Goal: Task Accomplishment & Management: Use online tool/utility

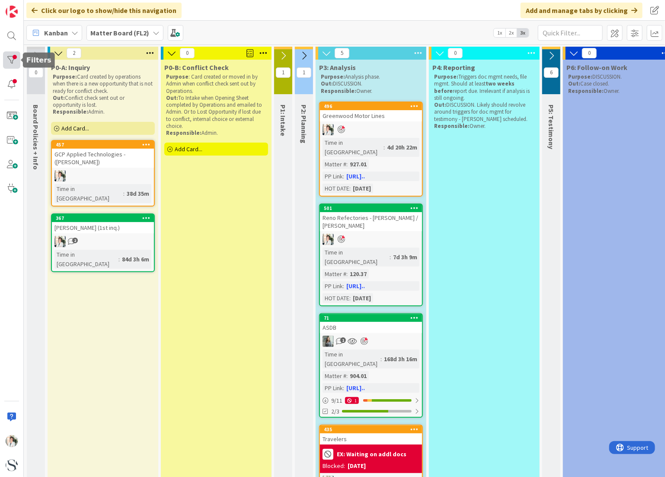
click at [14, 58] on div at bounding box center [11, 59] width 17 height 17
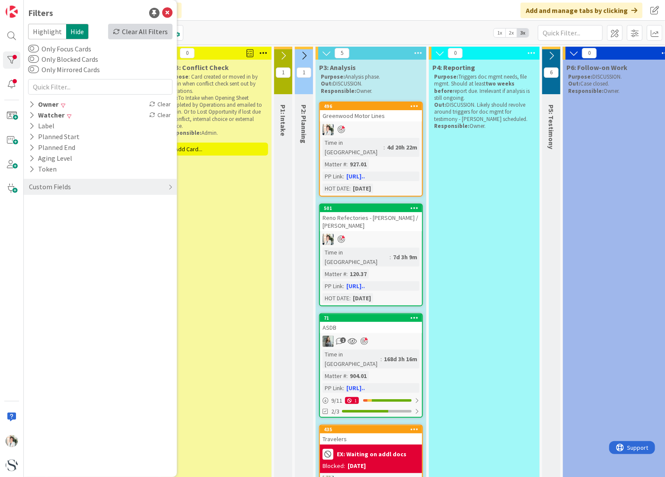
click at [143, 31] on div "Clear All Filters" at bounding box center [140, 32] width 64 height 16
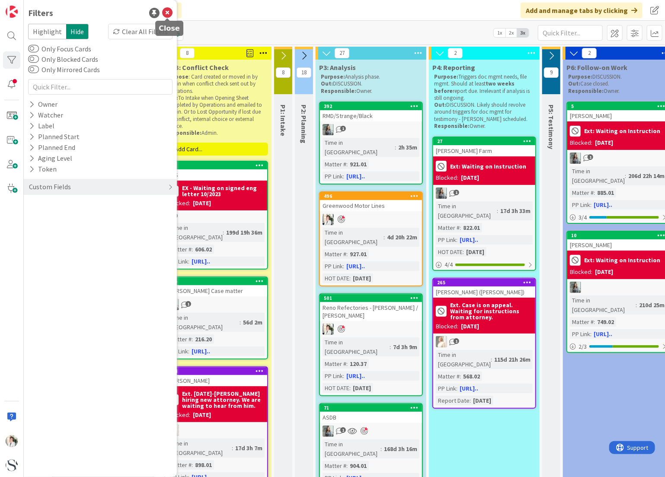
click at [164, 9] on icon at bounding box center [167, 13] width 10 height 10
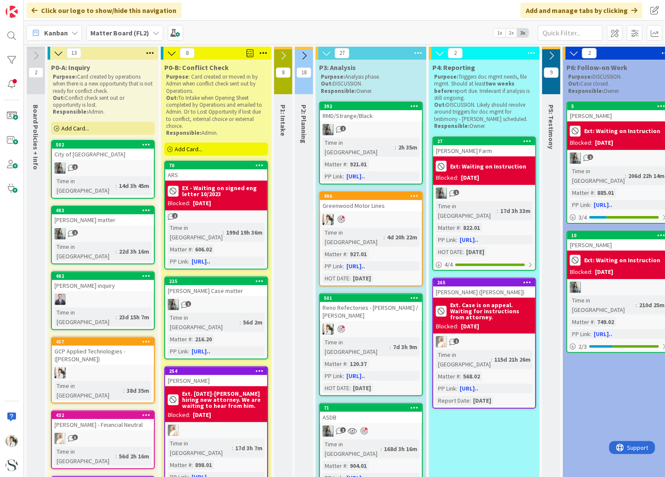
click at [283, 56] on icon at bounding box center [283, 56] width 10 height 10
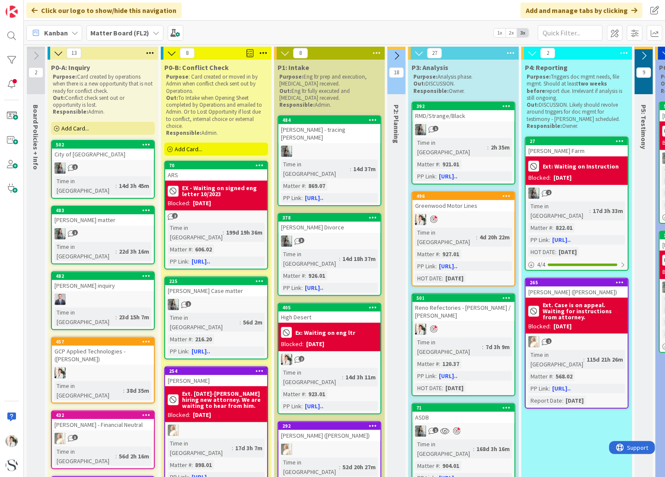
click at [397, 54] on icon at bounding box center [397, 56] width 10 height 10
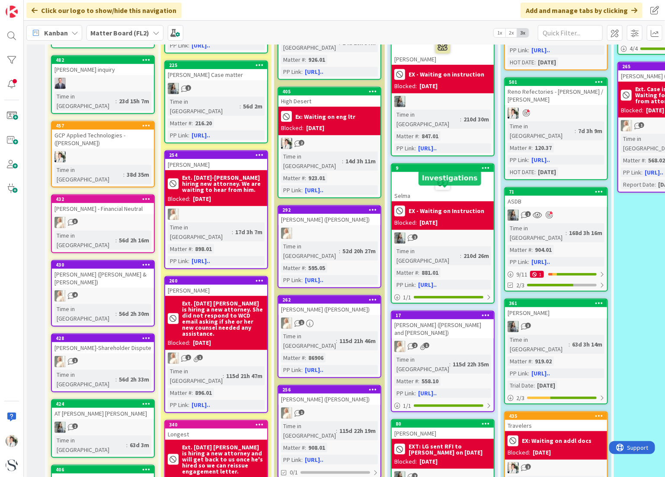
scroll to position [173, 0]
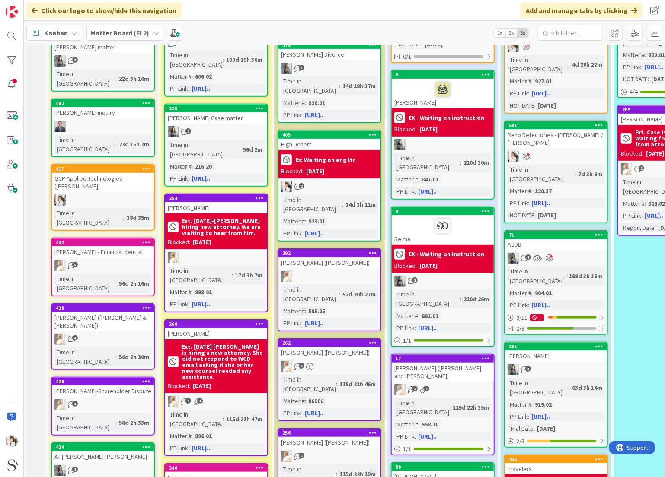
click at [437, 115] on b "EX - Waiting on instruction" at bounding box center [446, 118] width 76 height 6
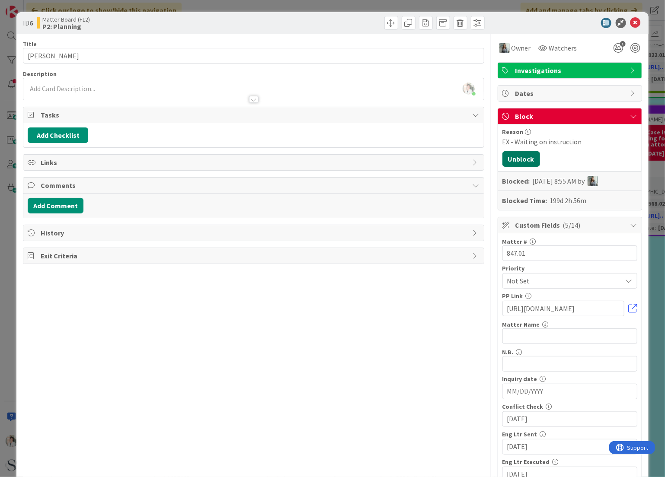
click at [512, 157] on button "Unblock" at bounding box center [521, 159] width 38 height 16
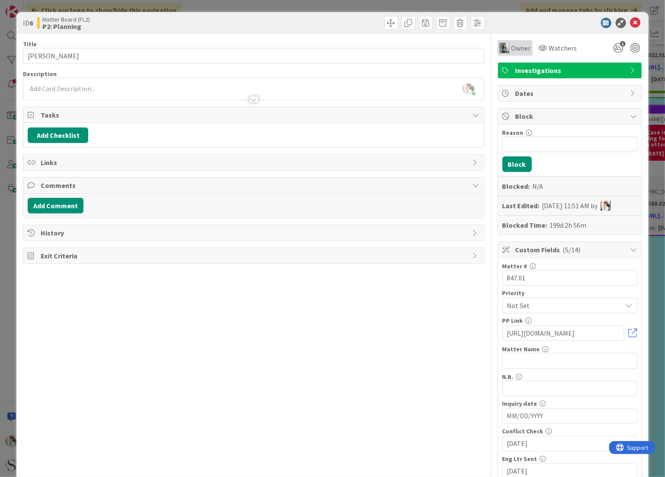
click at [511, 48] on span "Owner" at bounding box center [520, 48] width 19 height 10
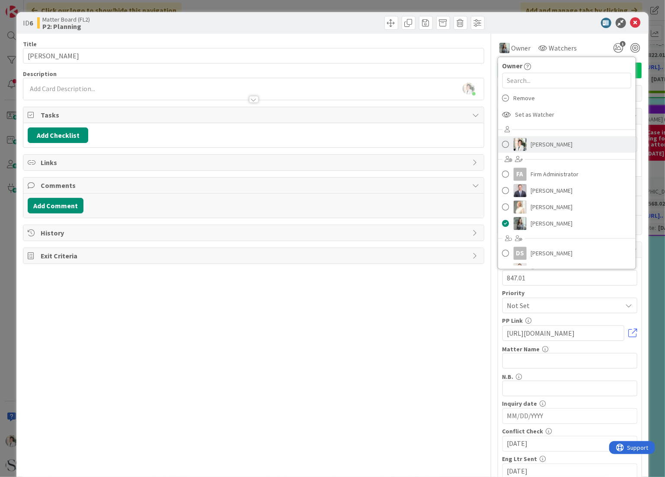
click at [502, 142] on span at bounding box center [505, 144] width 7 height 13
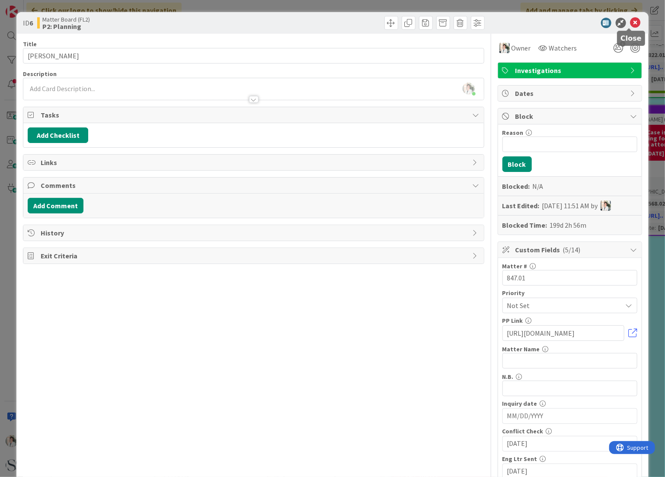
click at [630, 23] on icon at bounding box center [635, 23] width 10 height 10
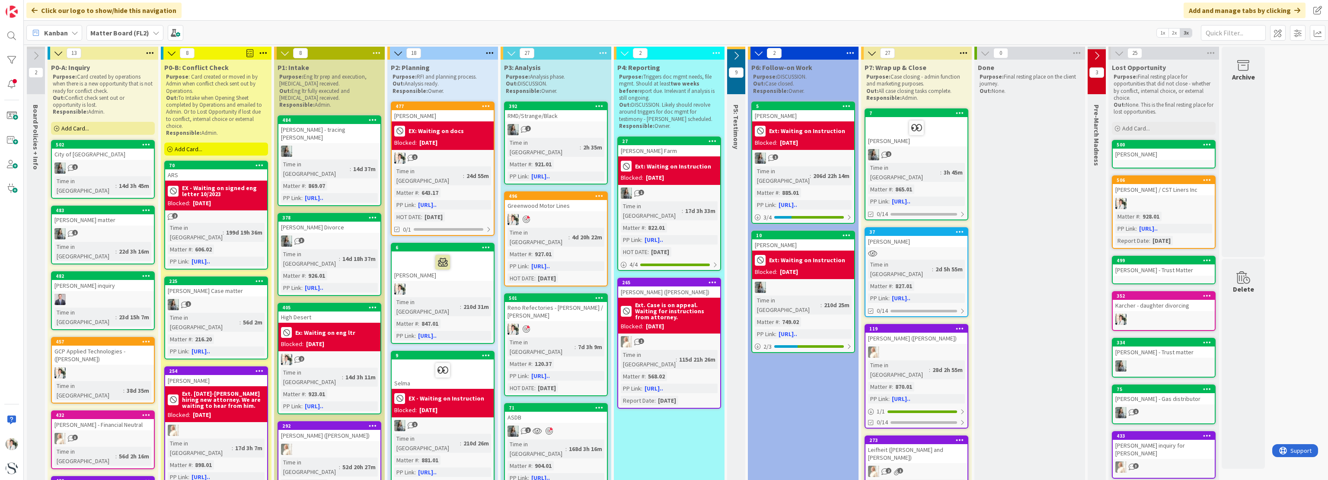
click at [664, 59] on icon at bounding box center [1097, 56] width 10 height 10
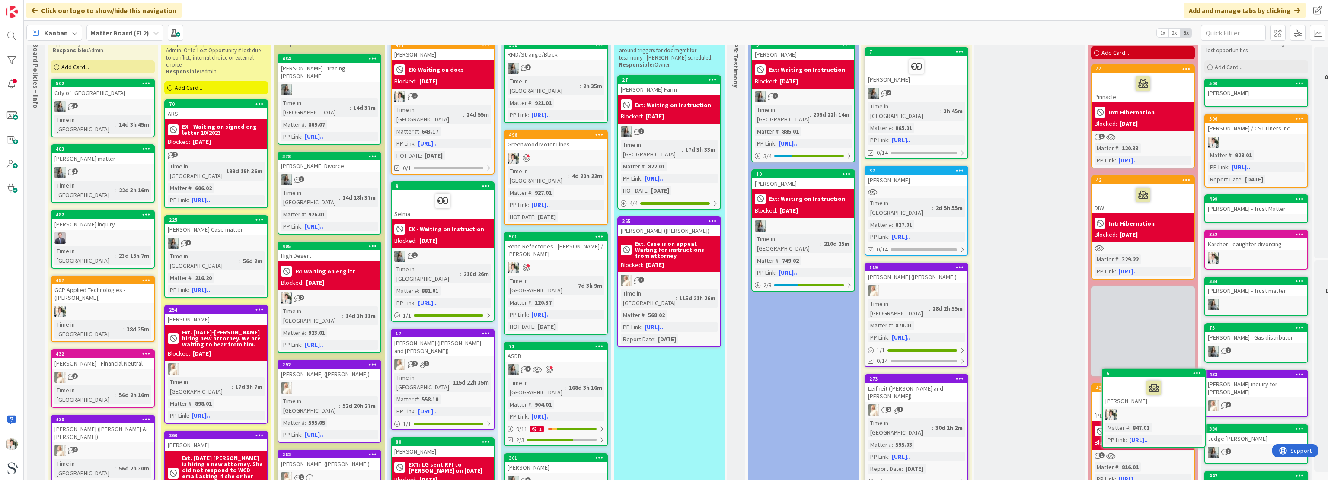
scroll to position [64, 0]
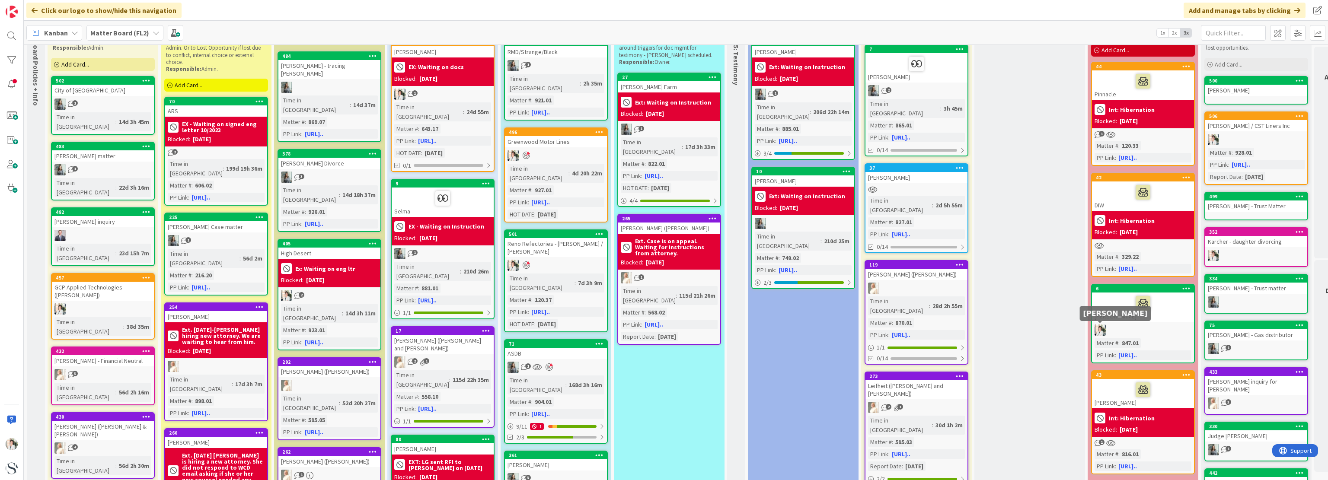
click at [664, 331] on img at bounding box center [1099, 330] width 11 height 11
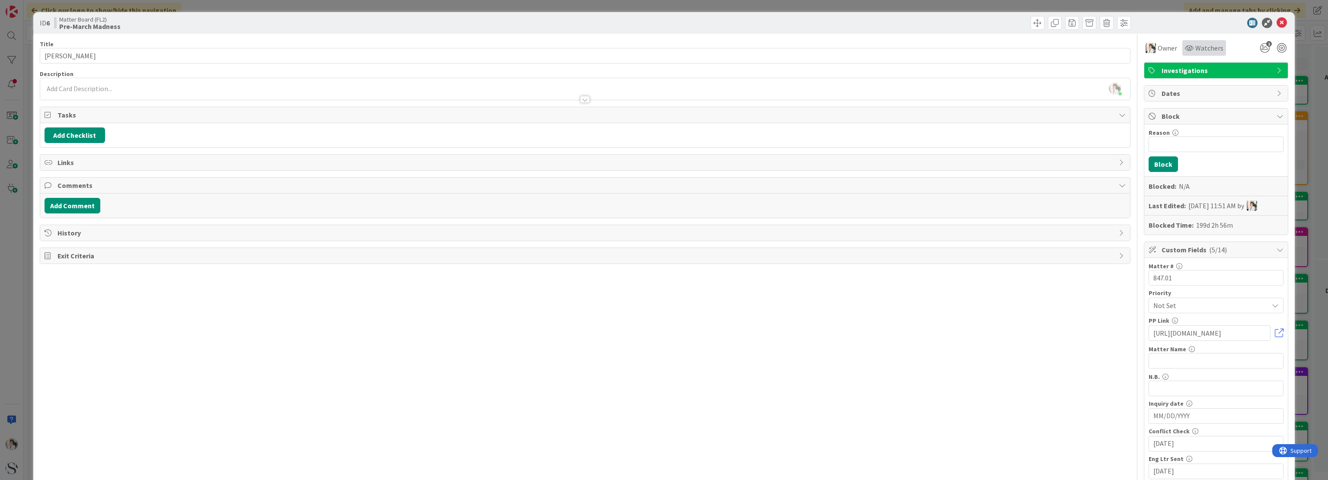
click at [664, 47] on icon at bounding box center [1188, 48] width 9 height 7
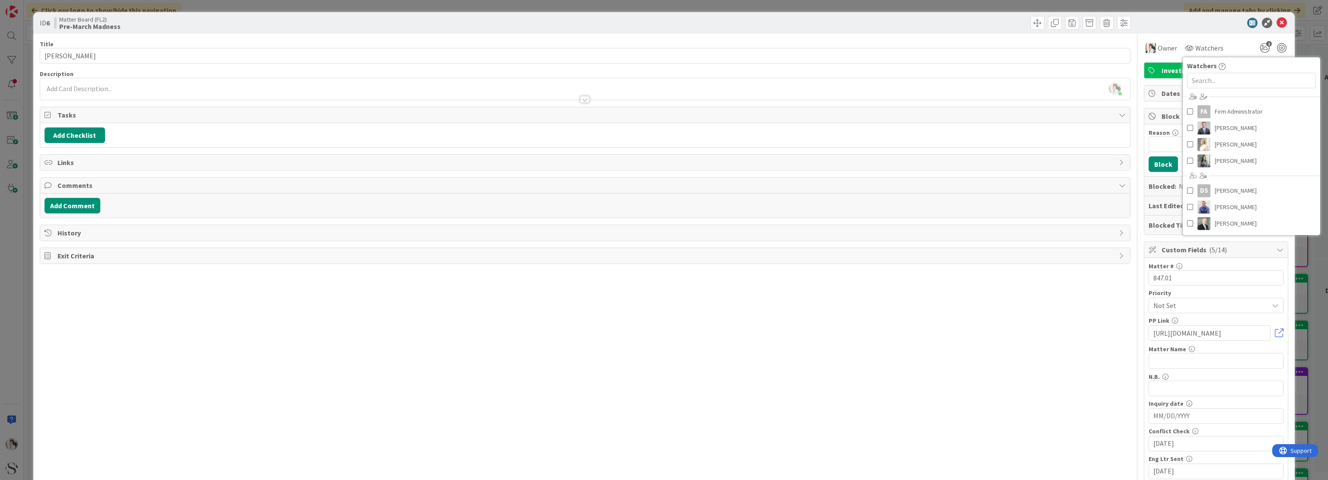
click at [664, 40] on div "Owner Watchers Watchers FA Firm Administrator [PERSON_NAME] [PERSON_NAME] [PERS…" at bounding box center [1215, 48] width 144 height 16
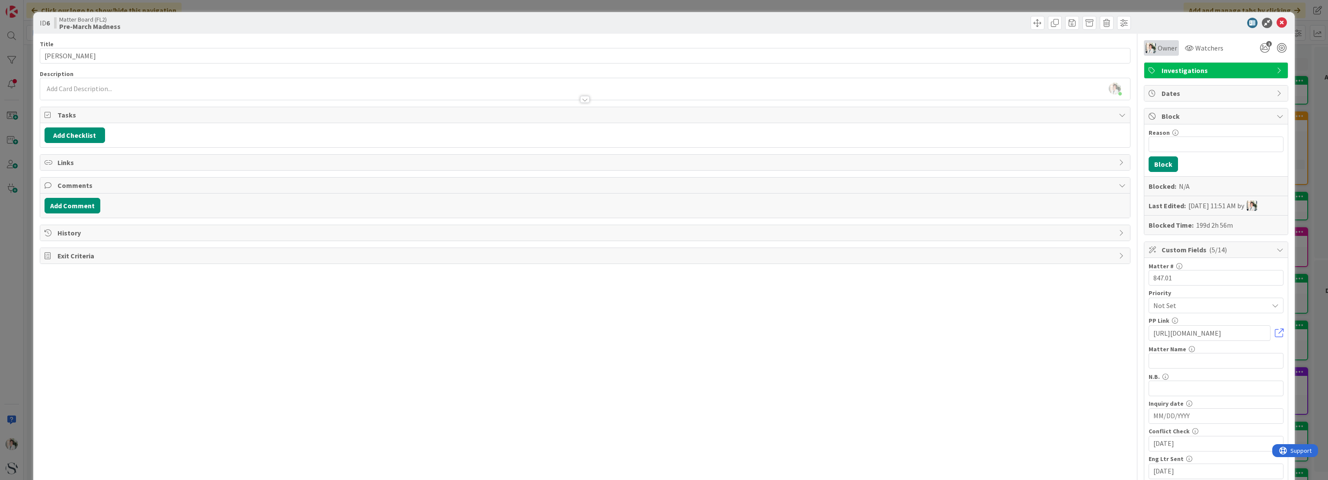
click at [664, 50] on span "Owner" at bounding box center [1166, 48] width 19 height 10
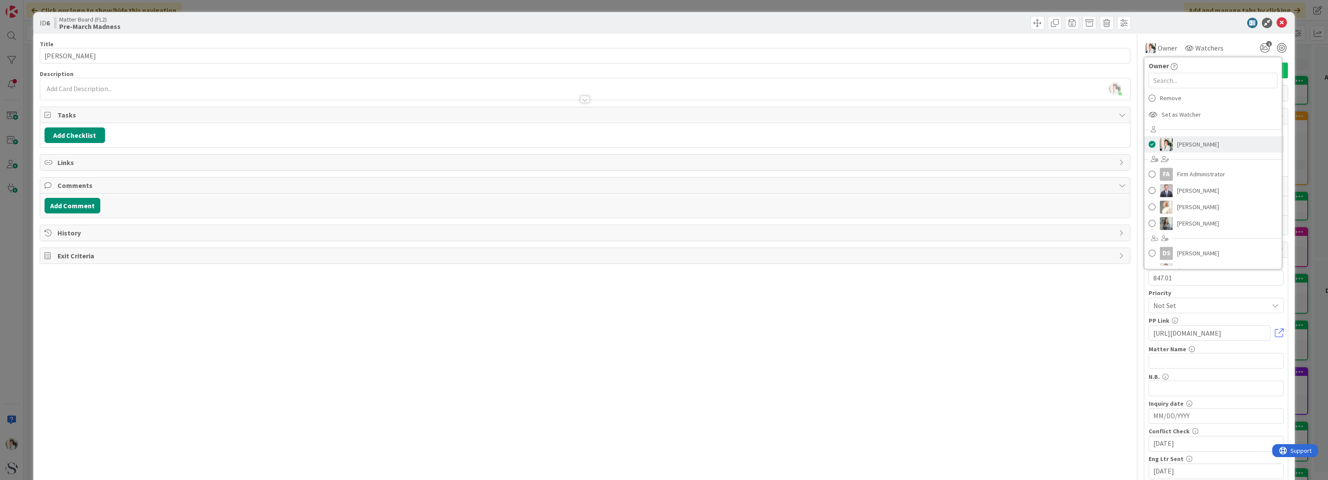
click at [664, 144] on span at bounding box center [1151, 144] width 7 height 13
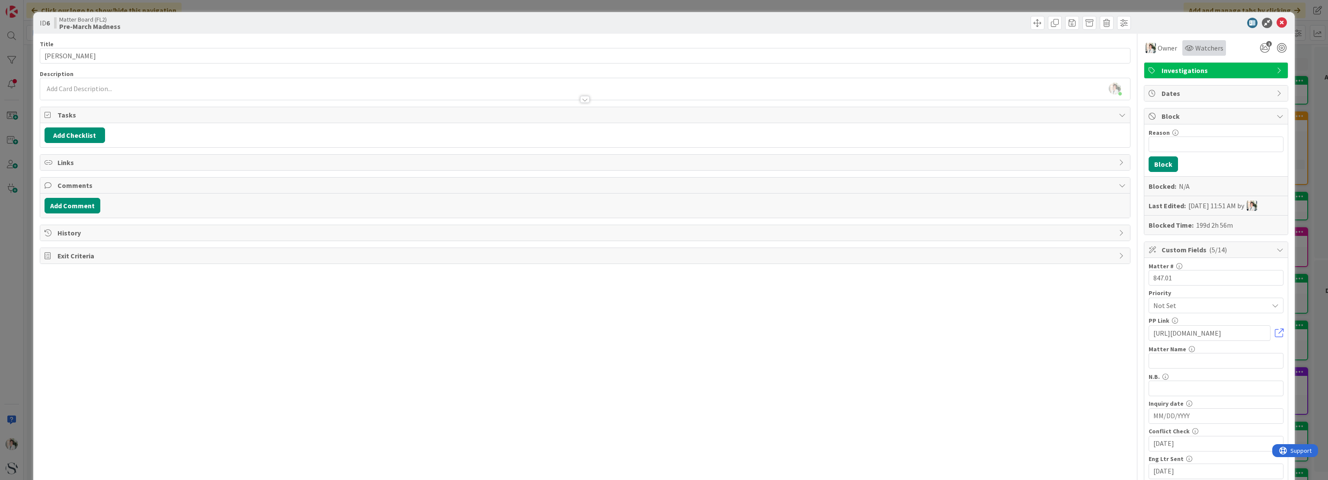
click at [664, 49] on span "Watchers" at bounding box center [1209, 48] width 28 height 10
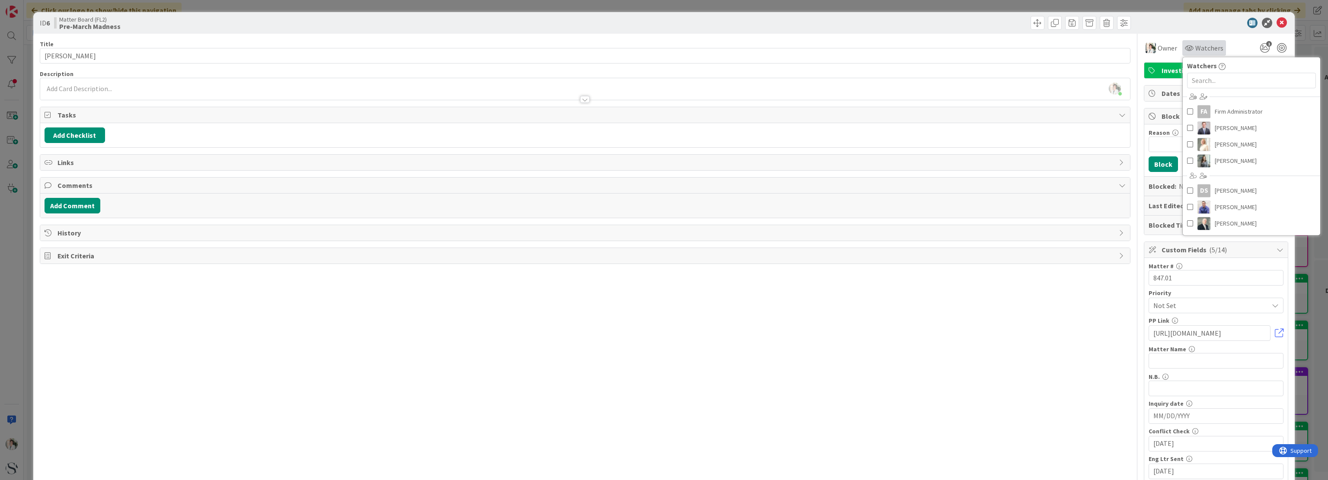
click at [664, 47] on icon at bounding box center [1188, 48] width 9 height 7
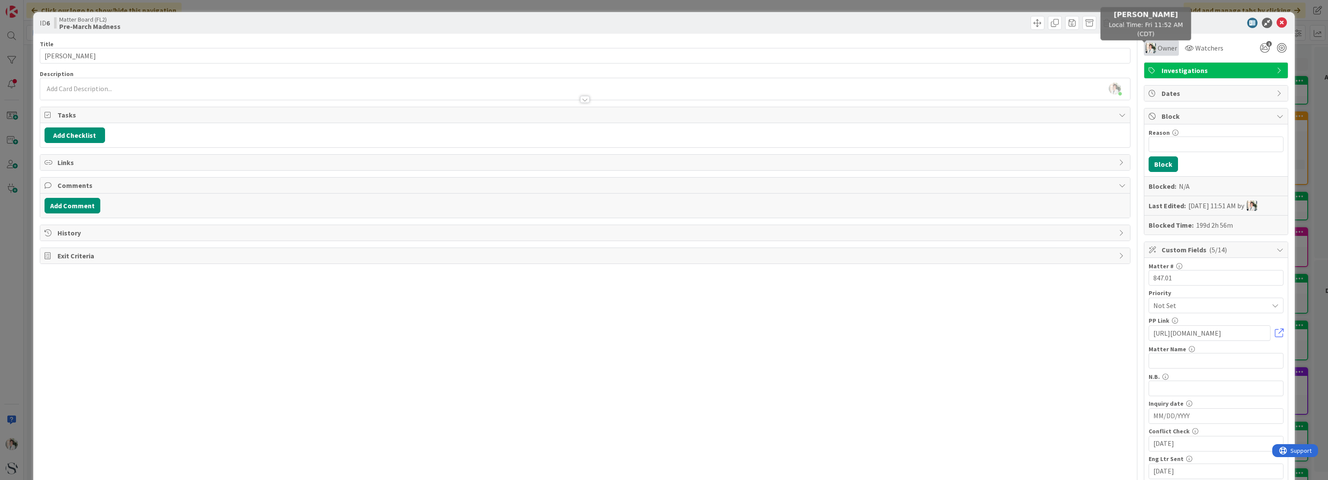
click at [664, 50] on img at bounding box center [1150, 48] width 10 height 10
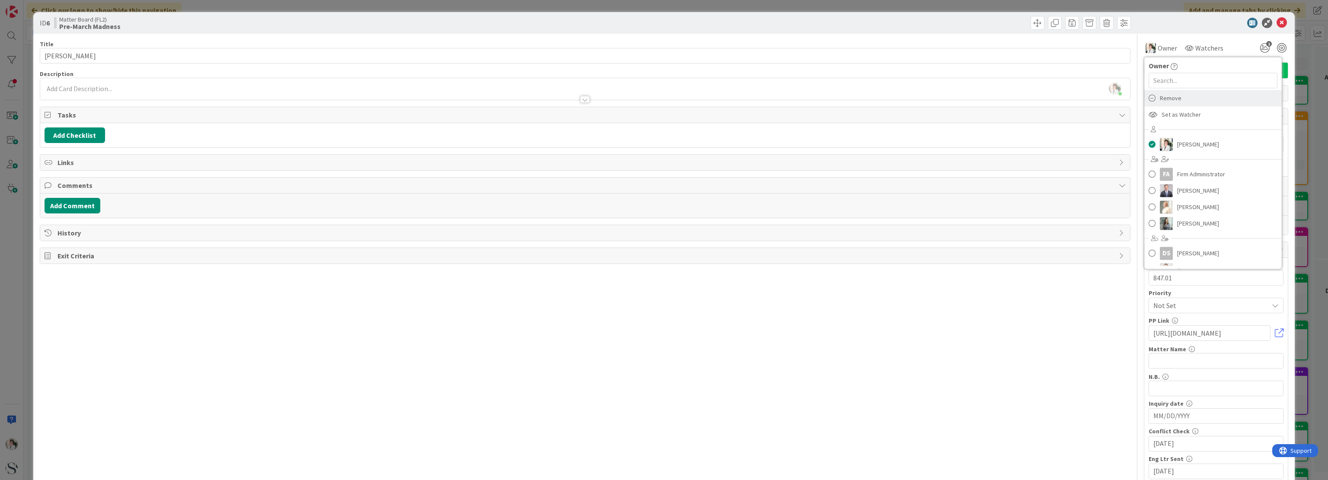
click at [664, 96] on span "Remove" at bounding box center [1170, 98] width 22 height 13
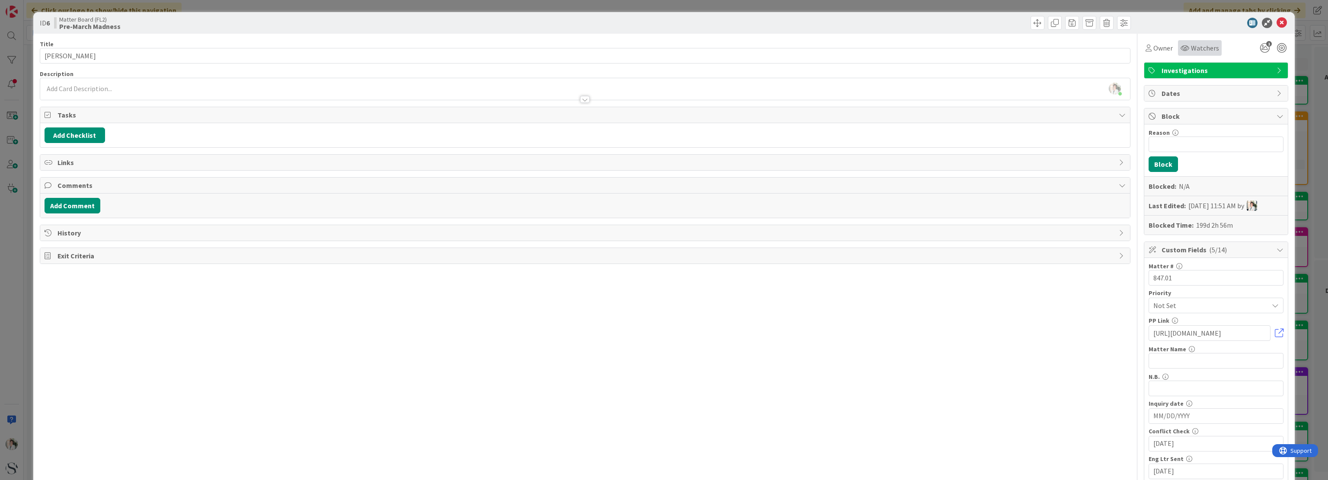
click at [664, 46] on icon at bounding box center [1184, 48] width 9 height 7
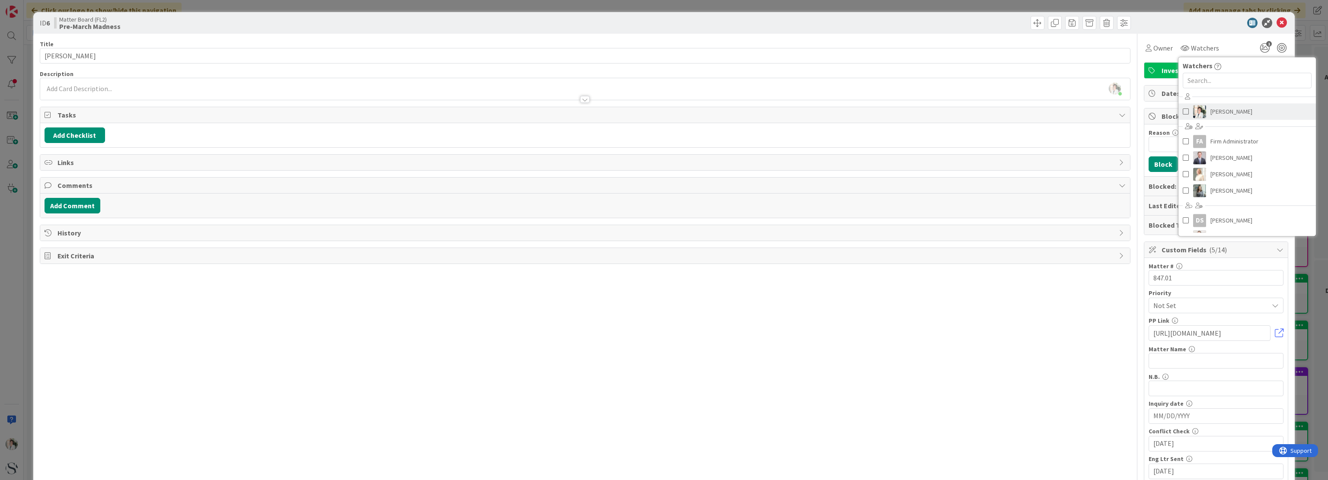
click at [664, 112] on span at bounding box center [1185, 111] width 6 height 13
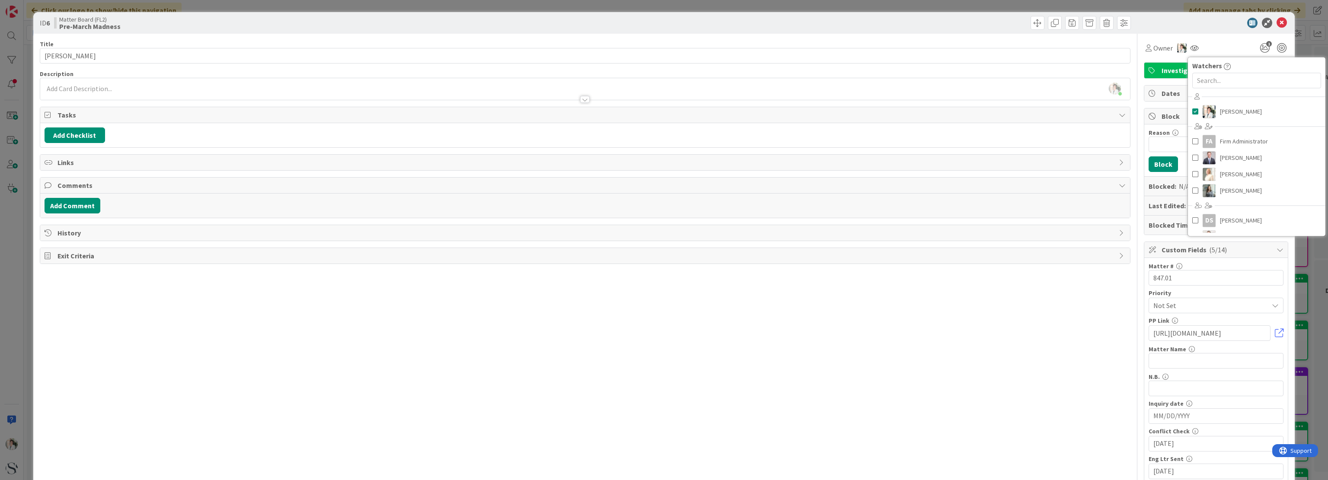
click at [664, 50] on div "Owner Owner [PERSON_NAME] FA Firm Administrator [PERSON_NAME] [PERSON_NAME] [PE…" at bounding box center [1215, 48] width 144 height 16
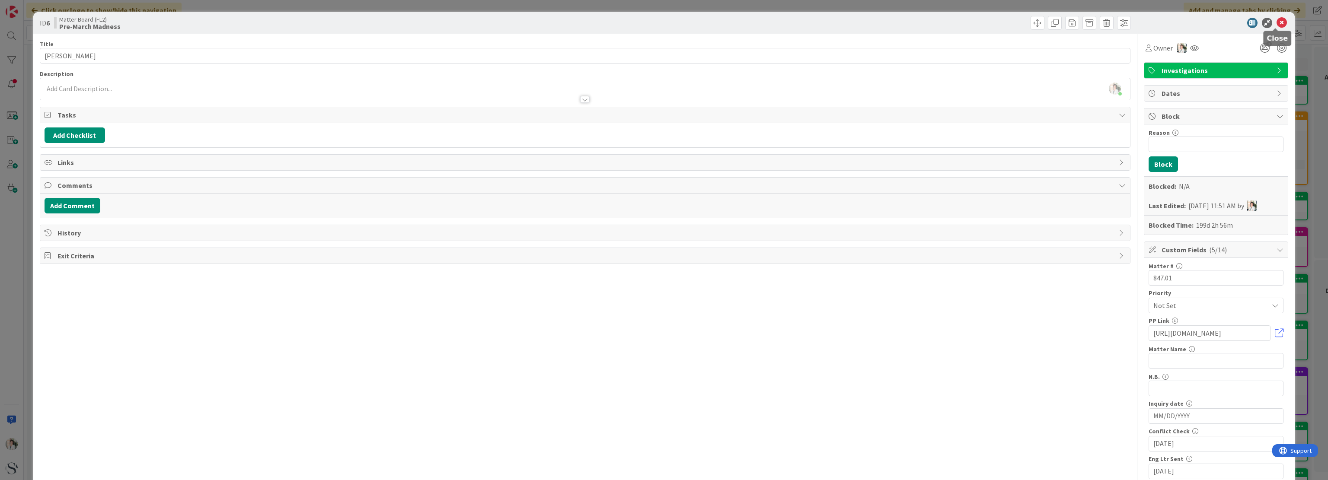
click at [664, 20] on icon at bounding box center [1281, 23] width 10 height 10
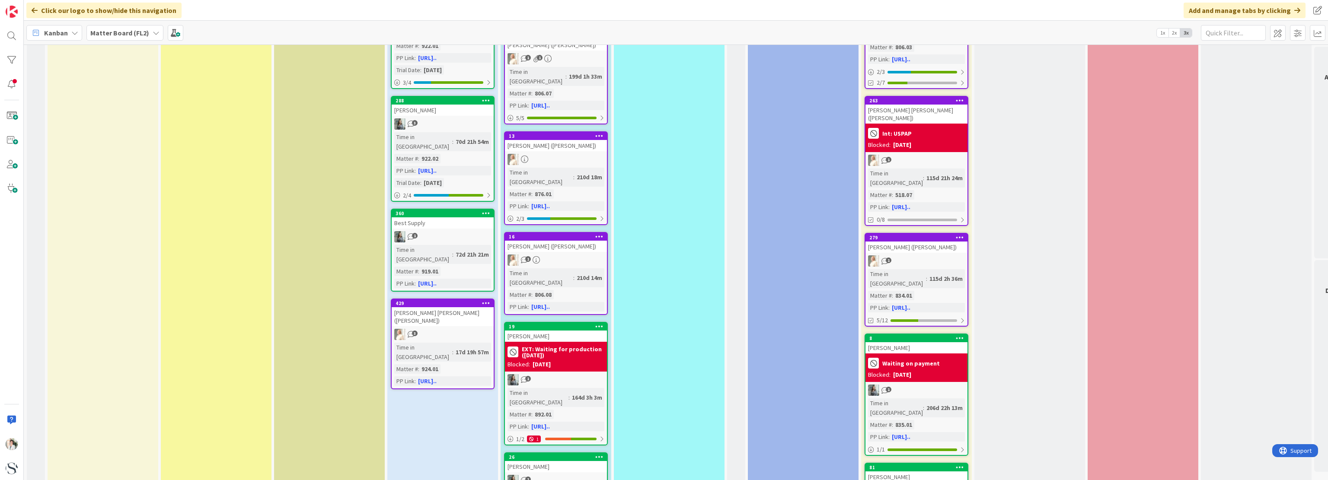
scroll to position [1522, 0]
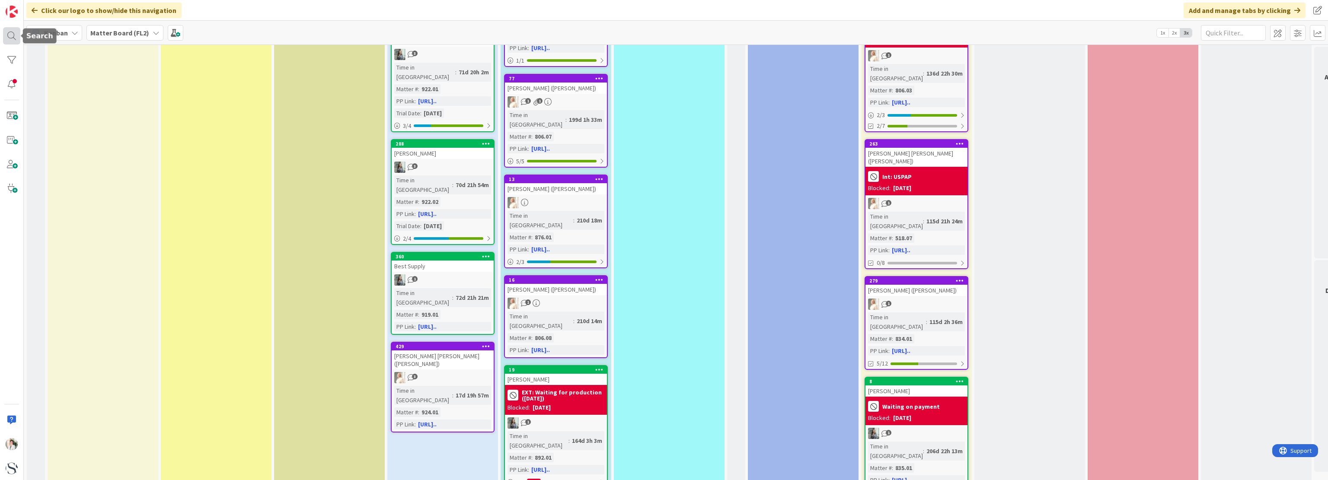
click at [16, 36] on div at bounding box center [11, 35] width 17 height 17
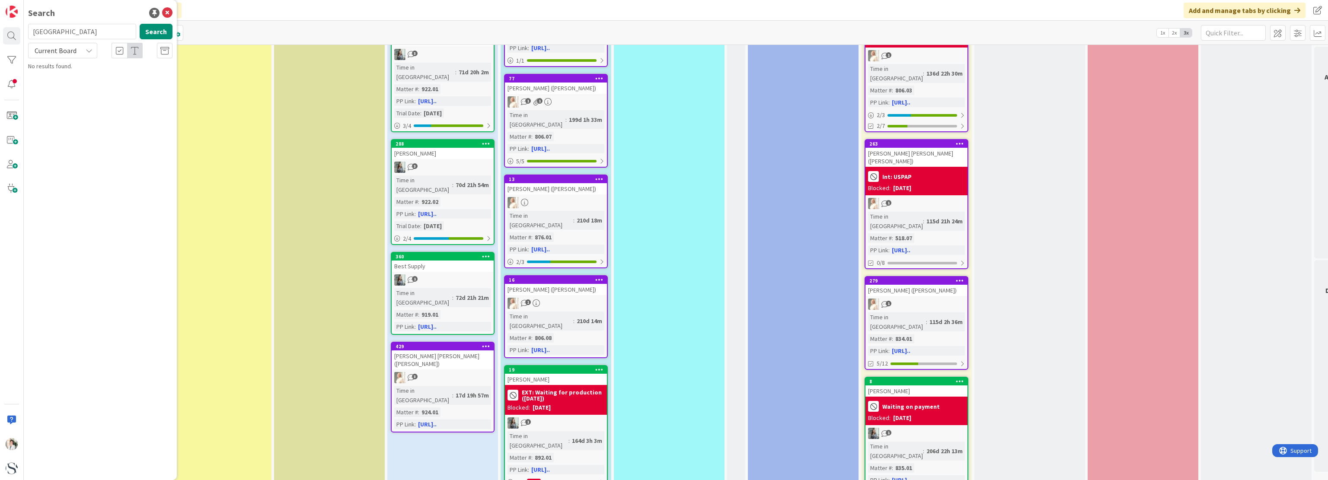
type input "[GEOGRAPHIC_DATA]"
click at [104, 73] on p "[GEOGRAPHIC_DATA]" at bounding box center [106, 76] width 132 height 9
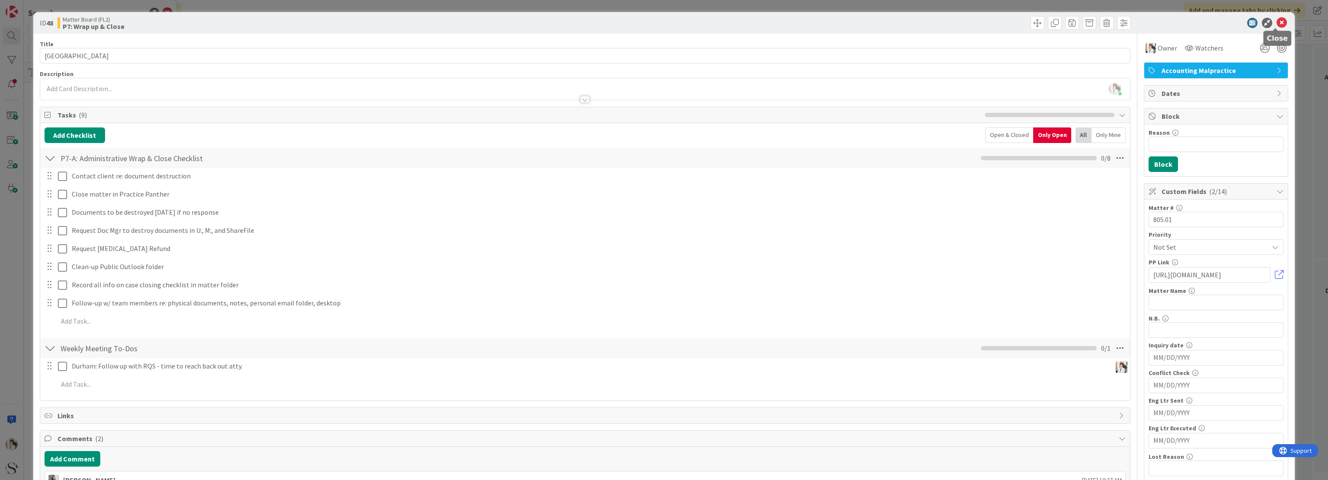
click at [664, 22] on icon at bounding box center [1281, 23] width 10 height 10
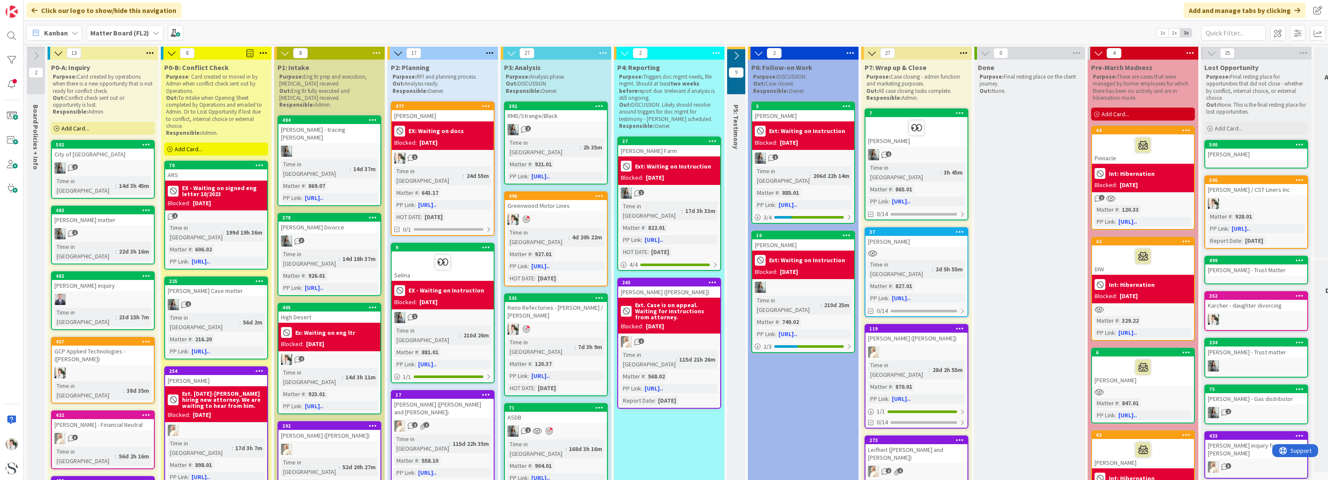
click at [664, 369] on div at bounding box center [1142, 367] width 97 height 18
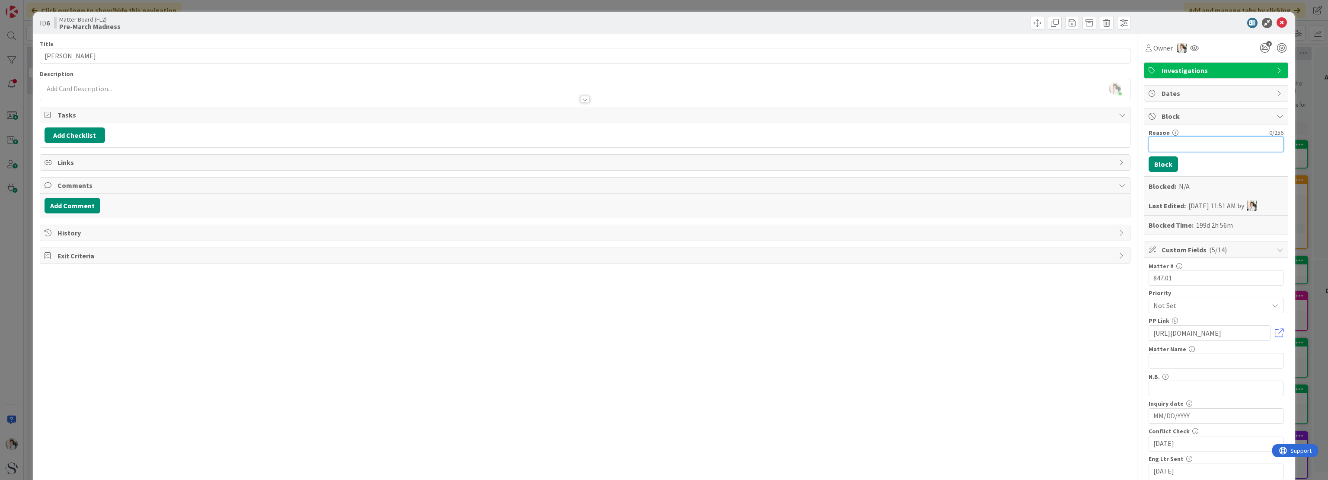
click at [664, 144] on input "Reason" at bounding box center [1215, 145] width 135 height 16
type input "Int: Hibernation"
click at [664, 166] on button "Block" at bounding box center [1162, 164] width 29 height 16
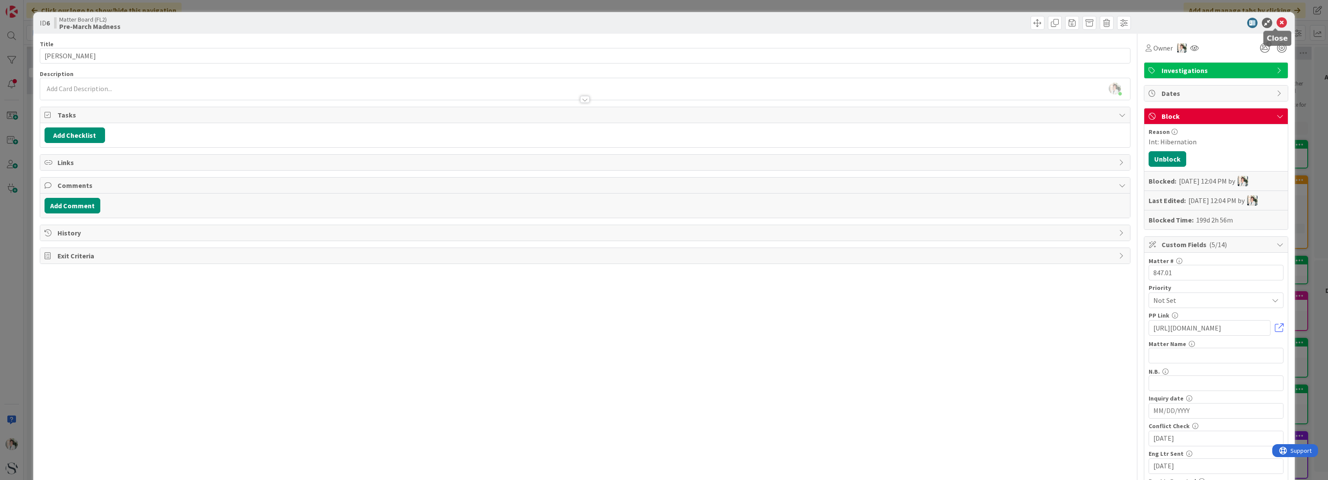
click at [664, 20] on icon at bounding box center [1281, 23] width 10 height 10
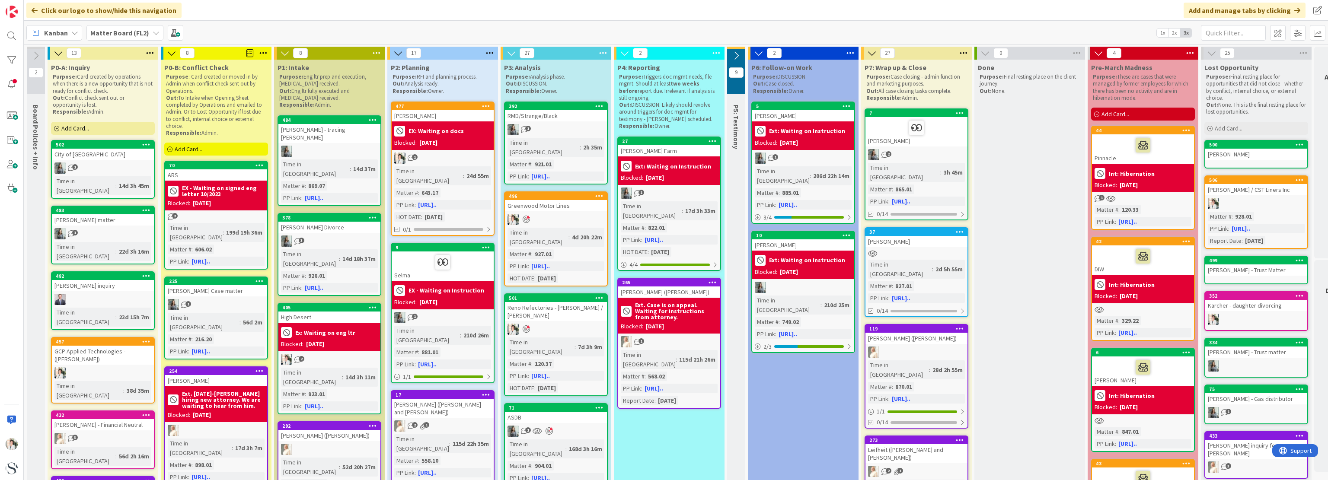
click at [664, 50] on icon at bounding box center [1098, 53] width 10 height 10
